Goal: Task Accomplishment & Management: Use online tool/utility

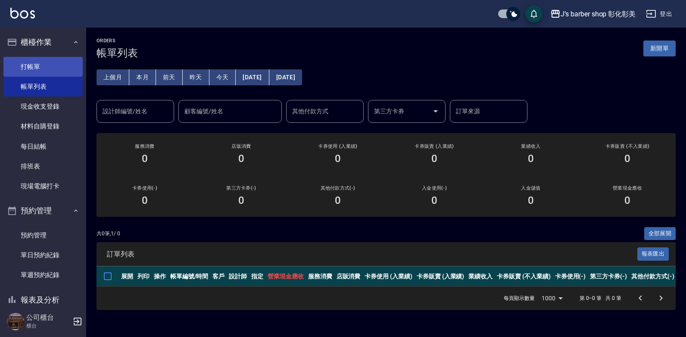
click at [42, 62] on link "打帳單" at bounding box center [42, 67] width 79 height 20
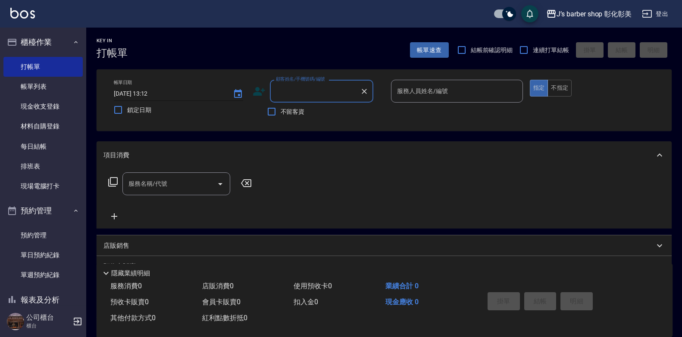
click at [153, 91] on input "[DATE] 13:12" at bounding box center [169, 94] width 110 height 14
type input "[DATE] 12:30"
click at [268, 112] on input "不留客資" at bounding box center [271, 112] width 18 height 18
checkbox input "true"
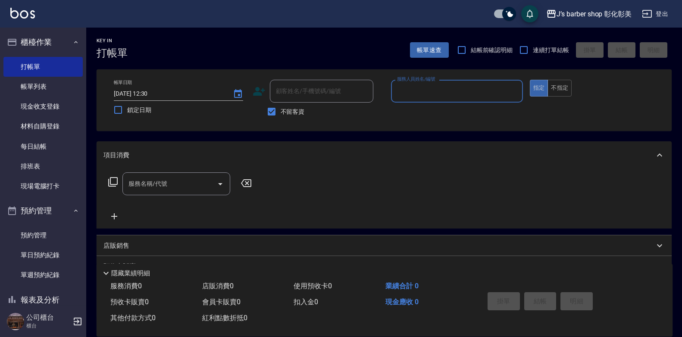
click at [413, 89] on input "服務人員姓名/編號" at bounding box center [457, 91] width 124 height 15
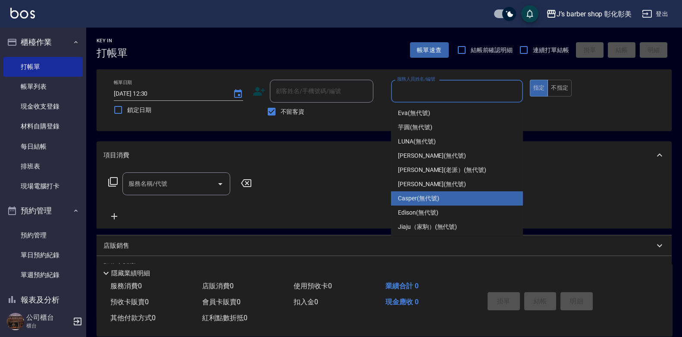
click at [440, 197] on div "Casper (無代號)" at bounding box center [457, 198] width 132 height 14
type input "Casper(無代號)"
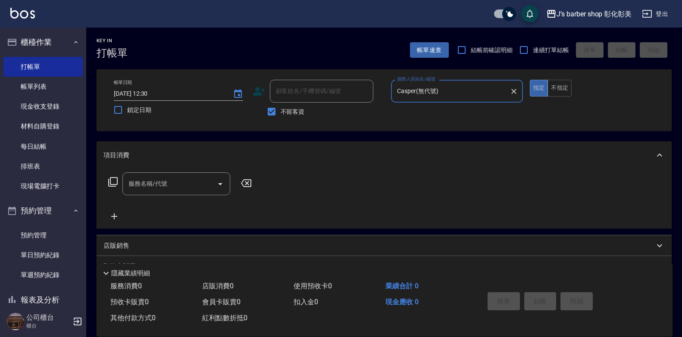
click at [181, 190] on input "服務名稱/代號" at bounding box center [169, 183] width 87 height 15
click at [184, 179] on input "服務名稱/代號" at bounding box center [169, 183] width 87 height 15
click at [565, 92] on button "不指定" at bounding box center [559, 88] width 24 height 17
click at [197, 177] on input "服務名稱/代號" at bounding box center [169, 183] width 87 height 15
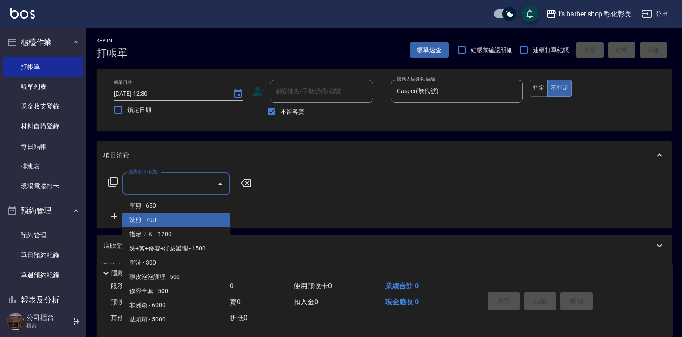
click at [193, 224] on span "洗剪 - 700" at bounding box center [176, 220] width 108 height 14
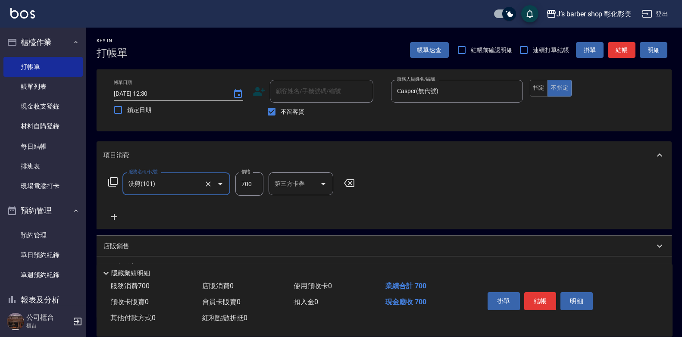
type input "洗剪(101)"
click at [246, 183] on input "700" at bounding box center [249, 183] width 28 height 23
type input "500"
click at [532, 294] on button "結帳" at bounding box center [540, 301] width 32 height 18
